Goal: Transaction & Acquisition: Purchase product/service

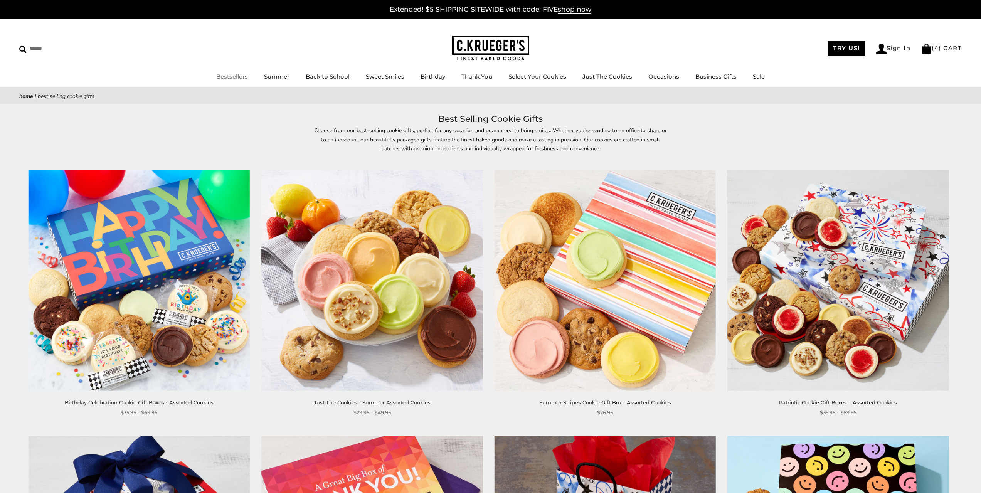
click at [235, 79] on link "Bestsellers" at bounding box center [232, 76] width 32 height 7
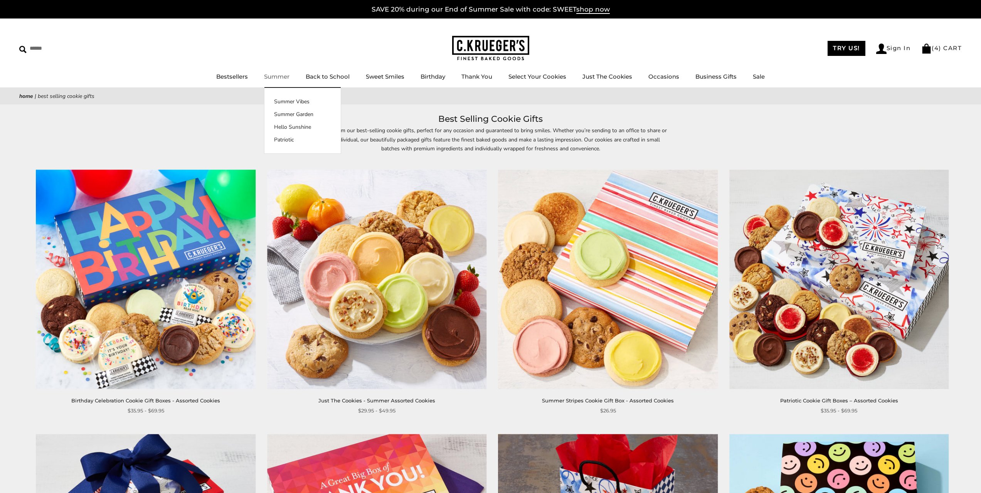
click at [279, 75] on link "Summer" at bounding box center [276, 76] width 25 height 7
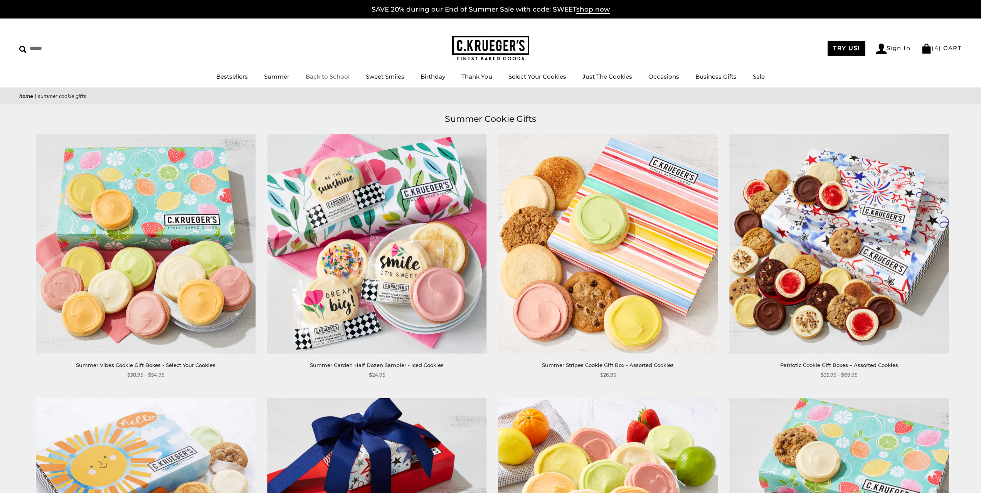
click at [389, 78] on link "Sweet Smiles" at bounding box center [385, 76] width 39 height 7
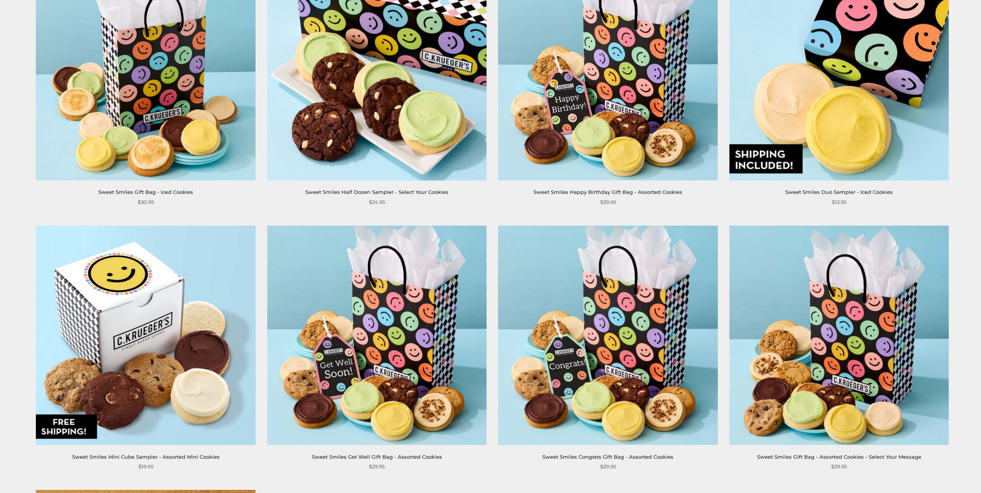
scroll to position [1028, 0]
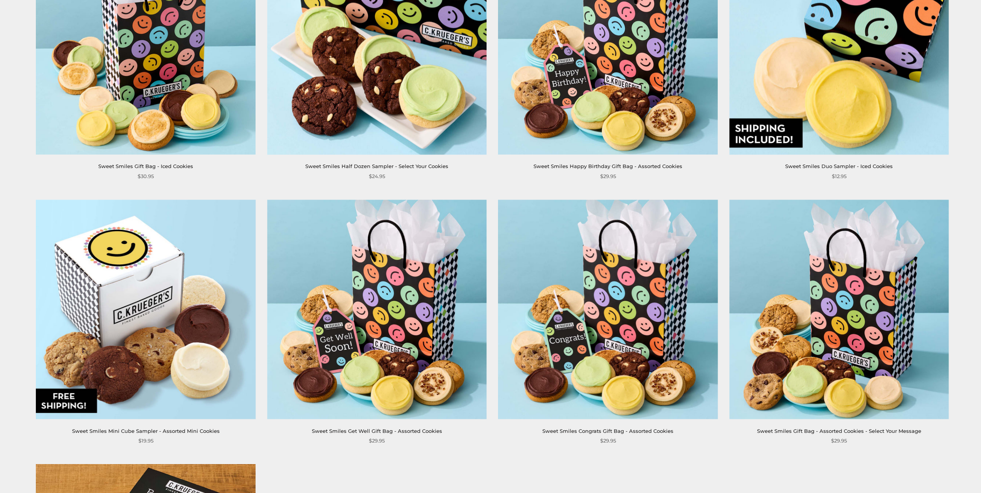
click at [820, 307] on img at bounding box center [838, 309] width 219 height 219
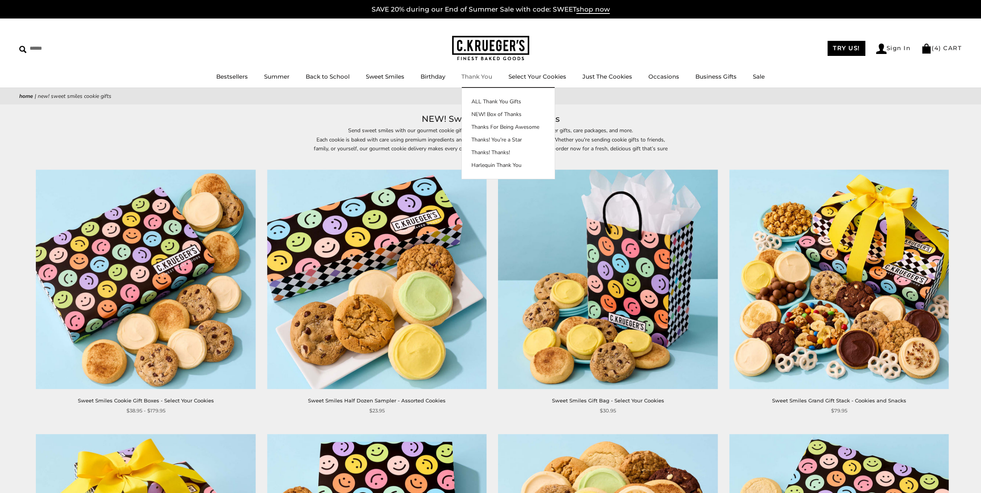
click at [471, 76] on link "Thank You" at bounding box center [476, 76] width 31 height 7
